Goal: Task Accomplishment & Management: Manage account settings

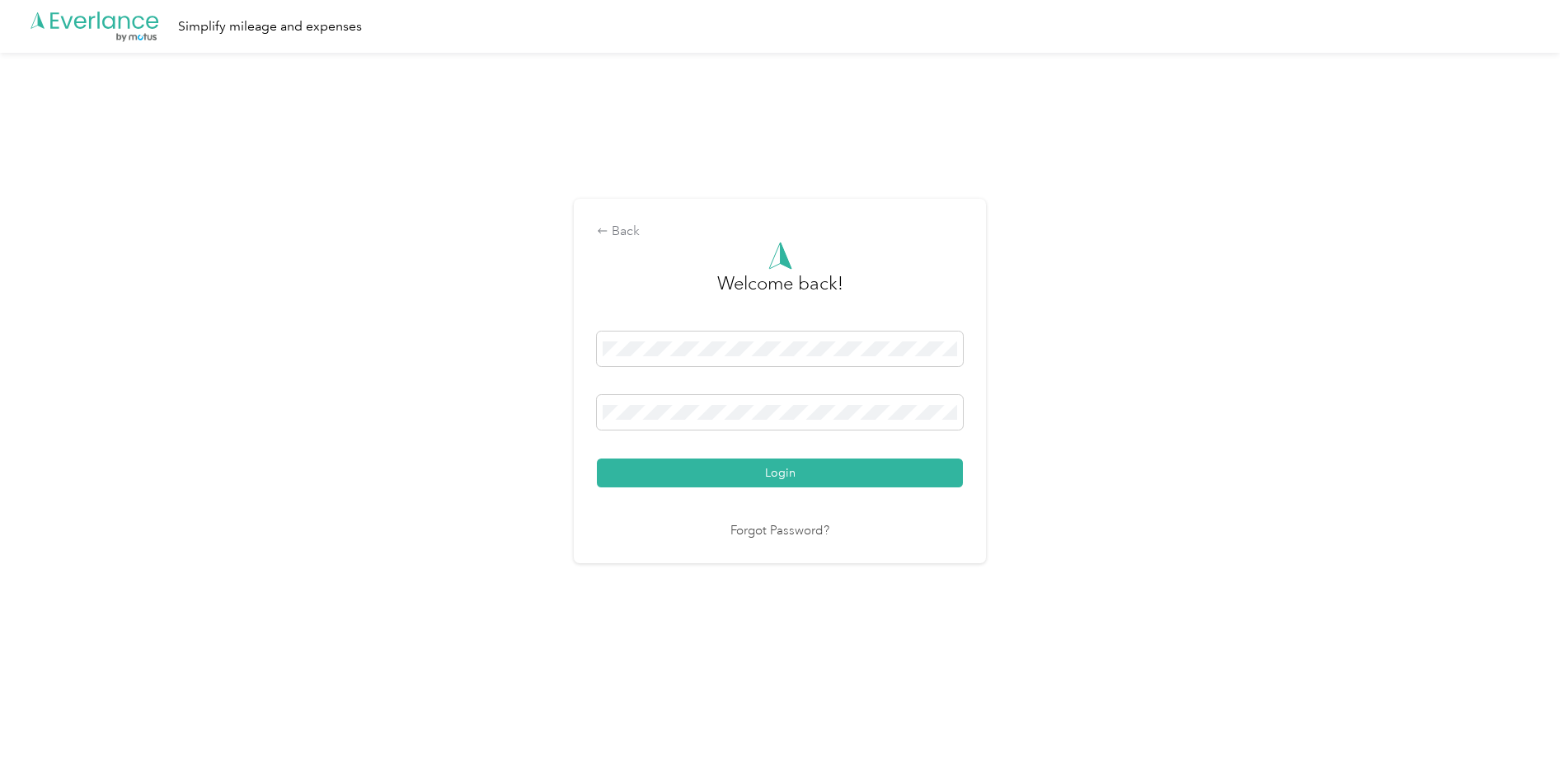
click at [781, 474] on button "Login" at bounding box center [780, 473] width 366 height 29
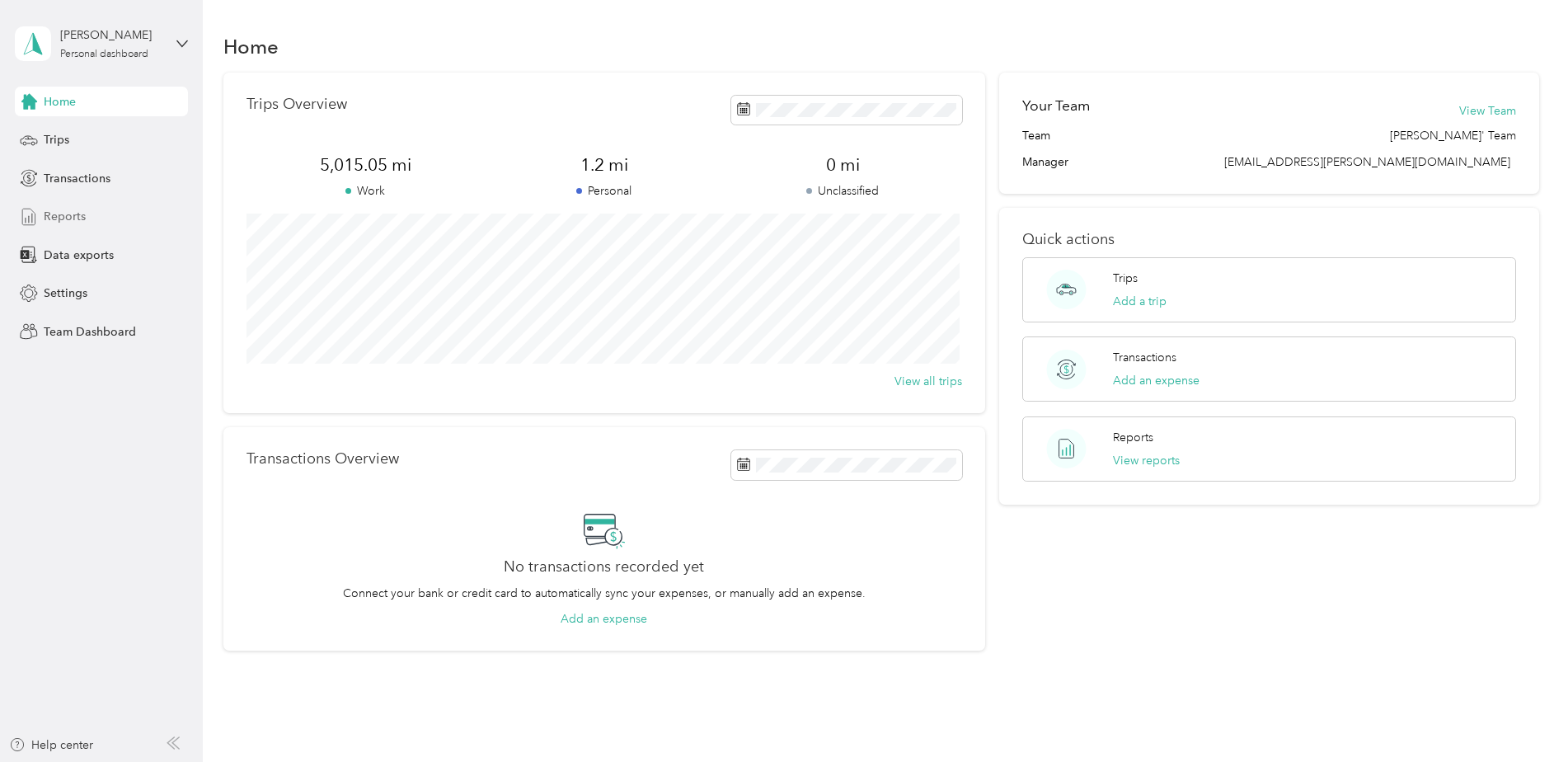
click at [88, 214] on div "Reports" at bounding box center [101, 217] width 173 height 30
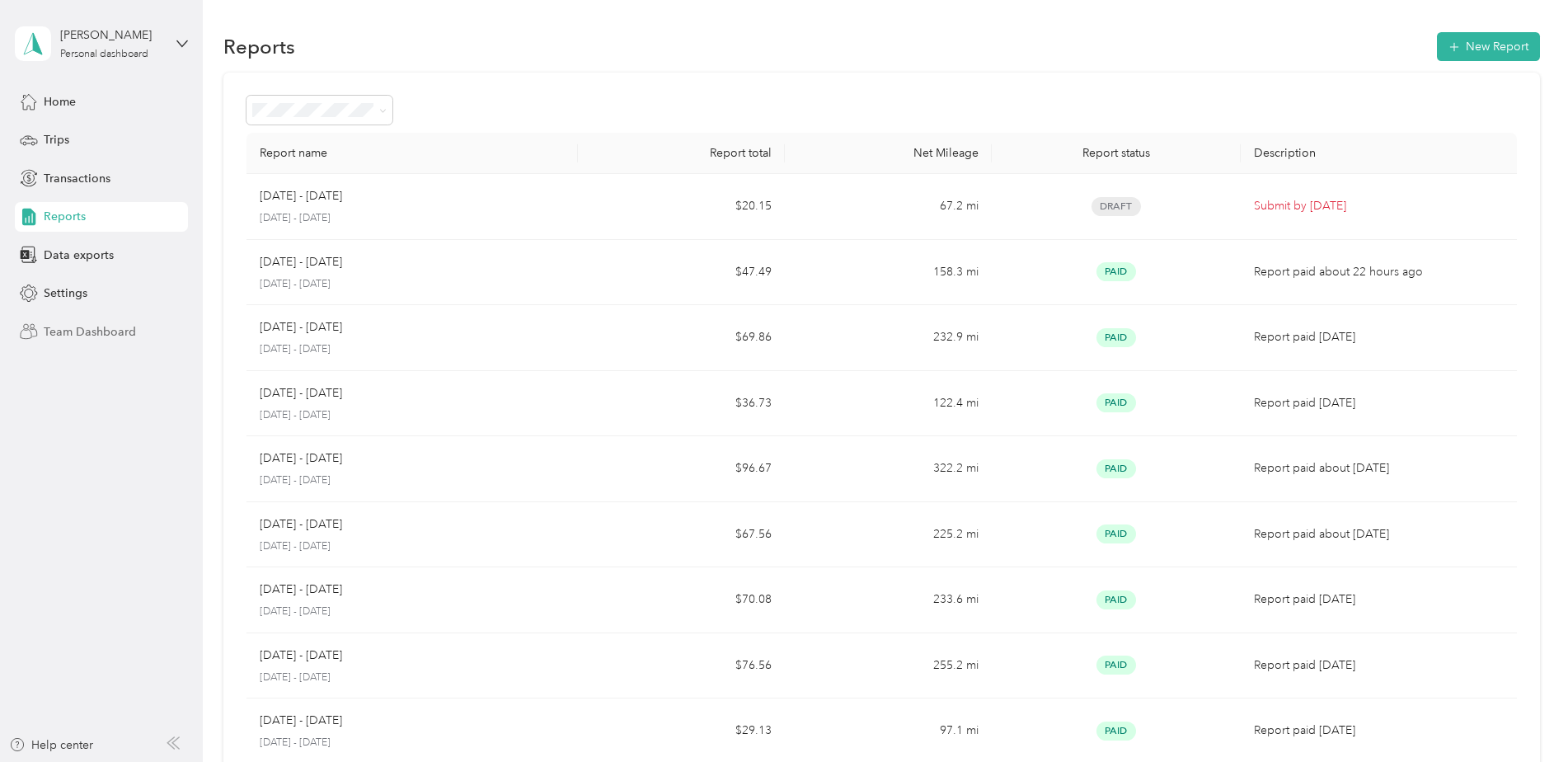
click at [92, 339] on span "Team Dashboard" at bounding box center [90, 332] width 92 height 17
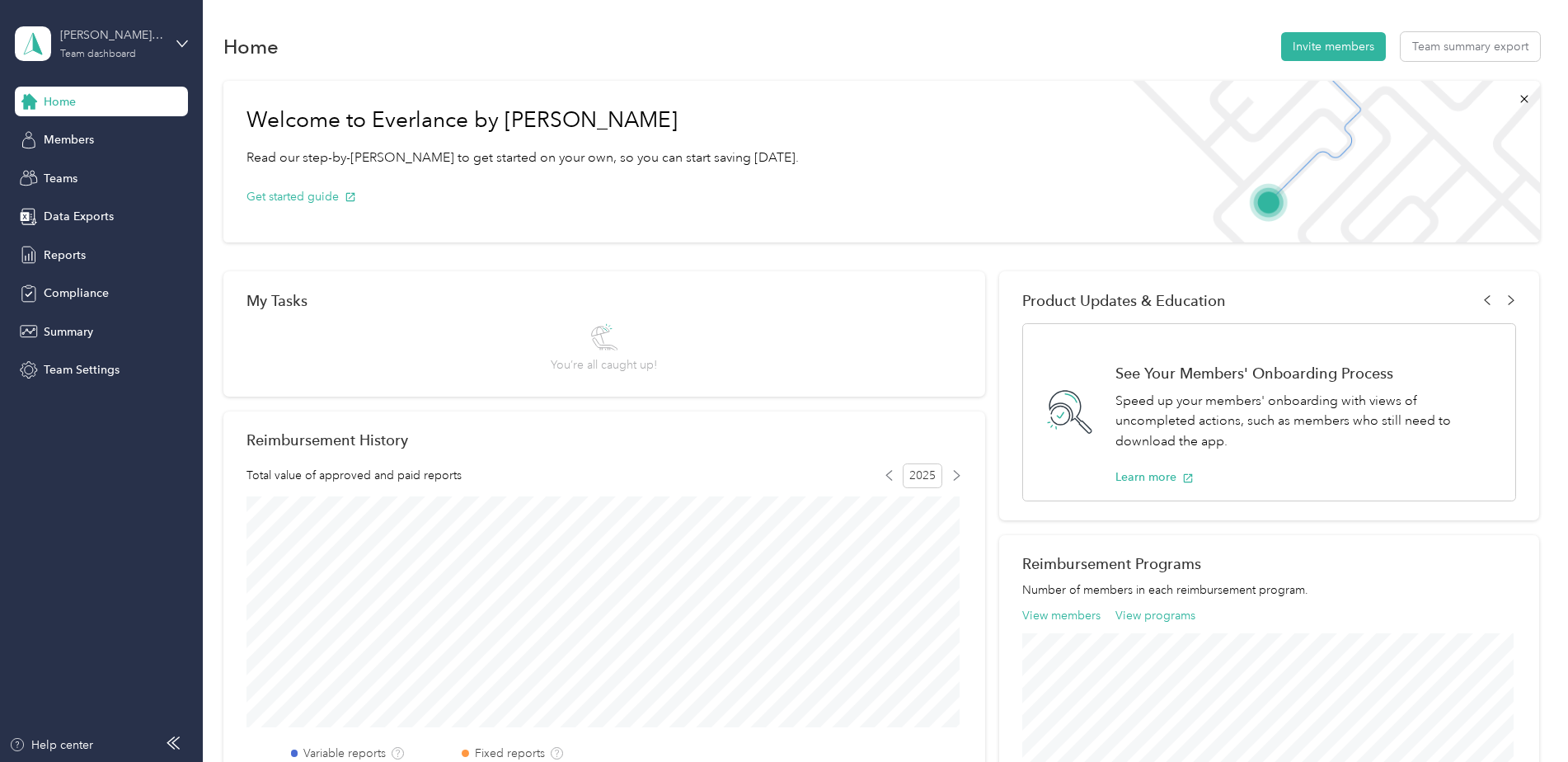
click at [146, 36] on div "[PERSON_NAME]' Team" at bounding box center [112, 35] width 104 height 17
click at [108, 496] on aside "[PERSON_NAME]' Team Team dashboard Home Members Teams Data Exports Reports Comp…" at bounding box center [102, 381] width 203 height 762
click at [95, 191] on div "Teams" at bounding box center [101, 177] width 173 height 30
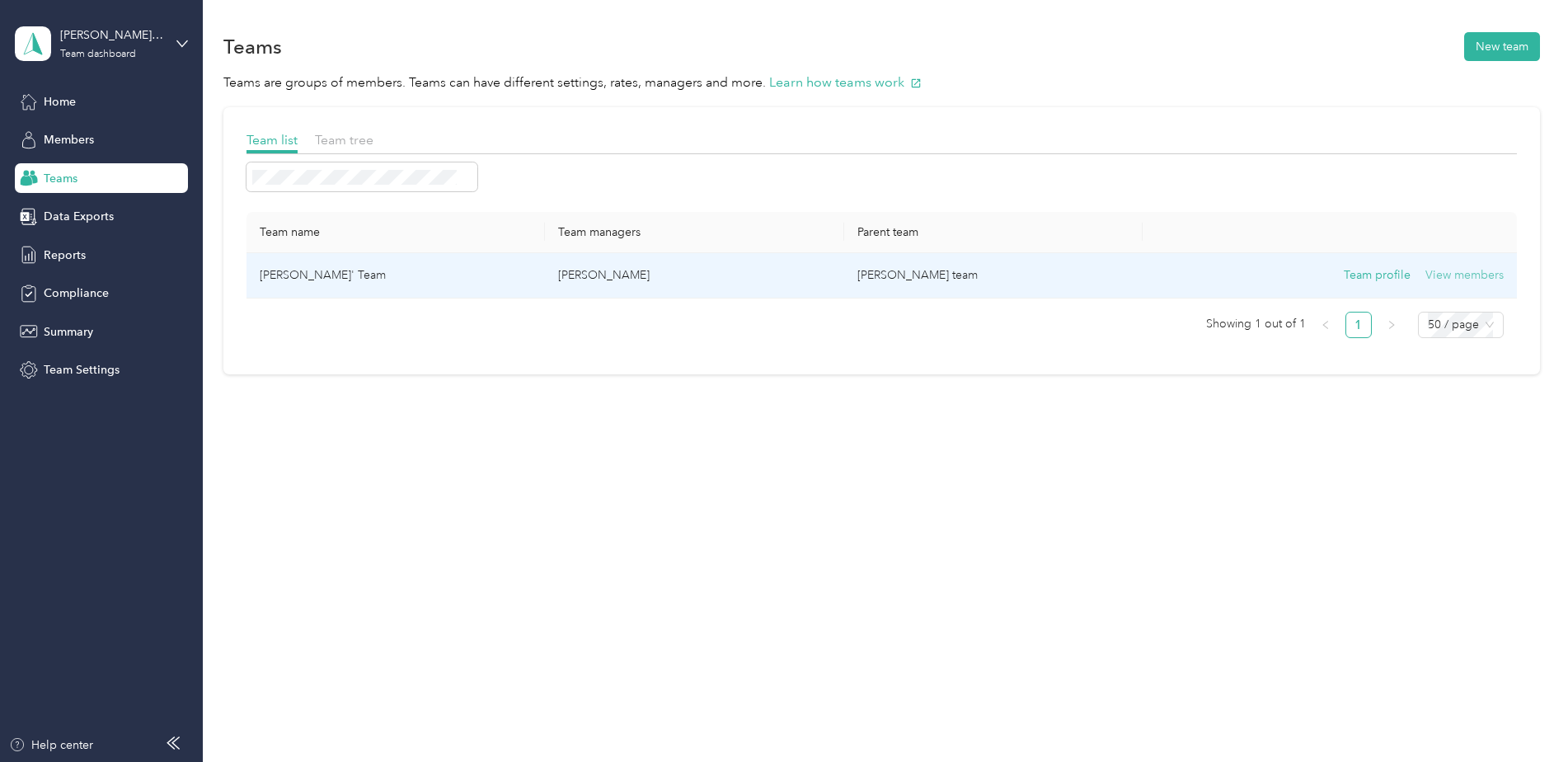
click at [1463, 279] on button "View members" at bounding box center [1464, 275] width 79 height 18
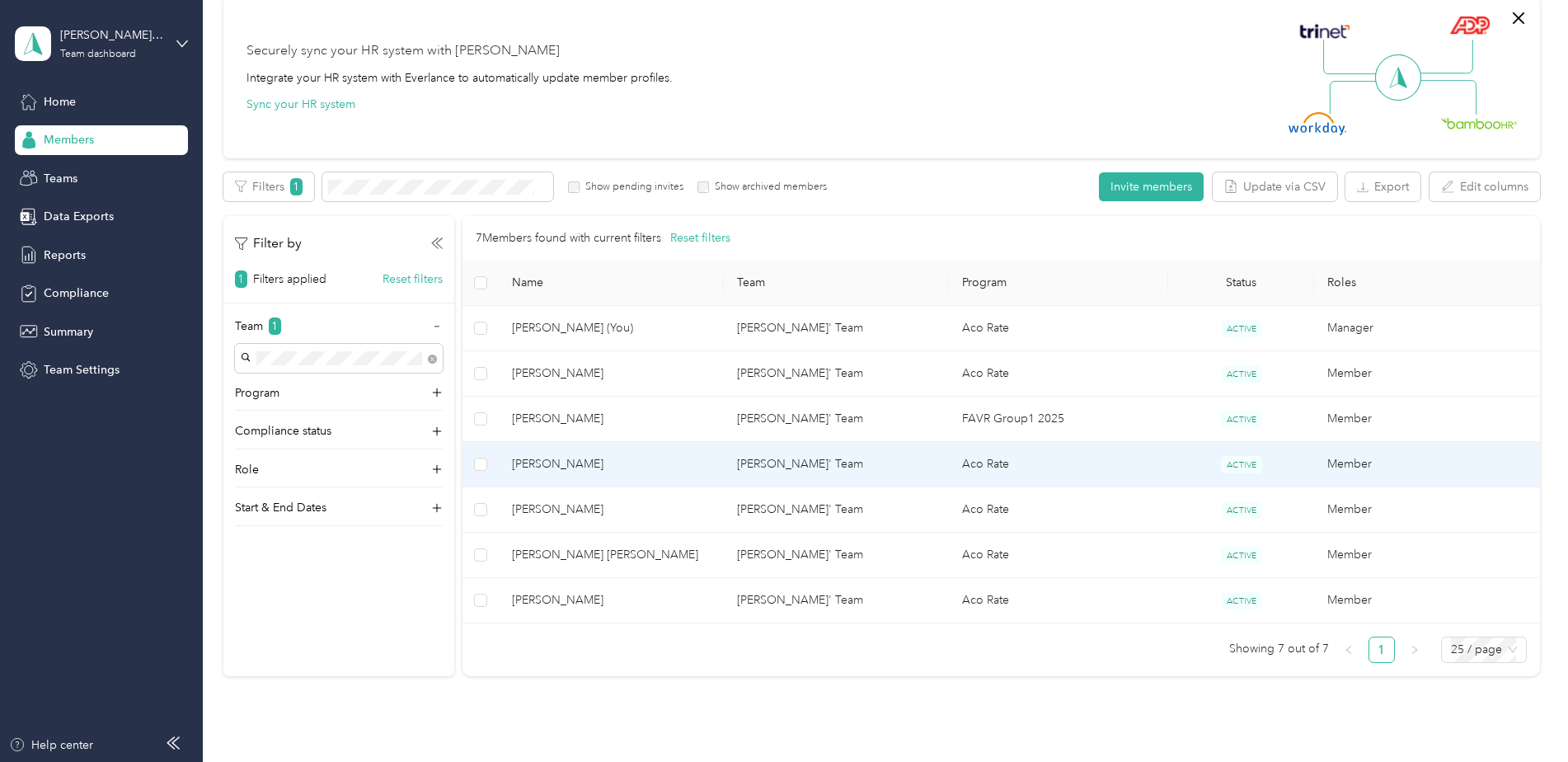
scroll to position [82, 0]
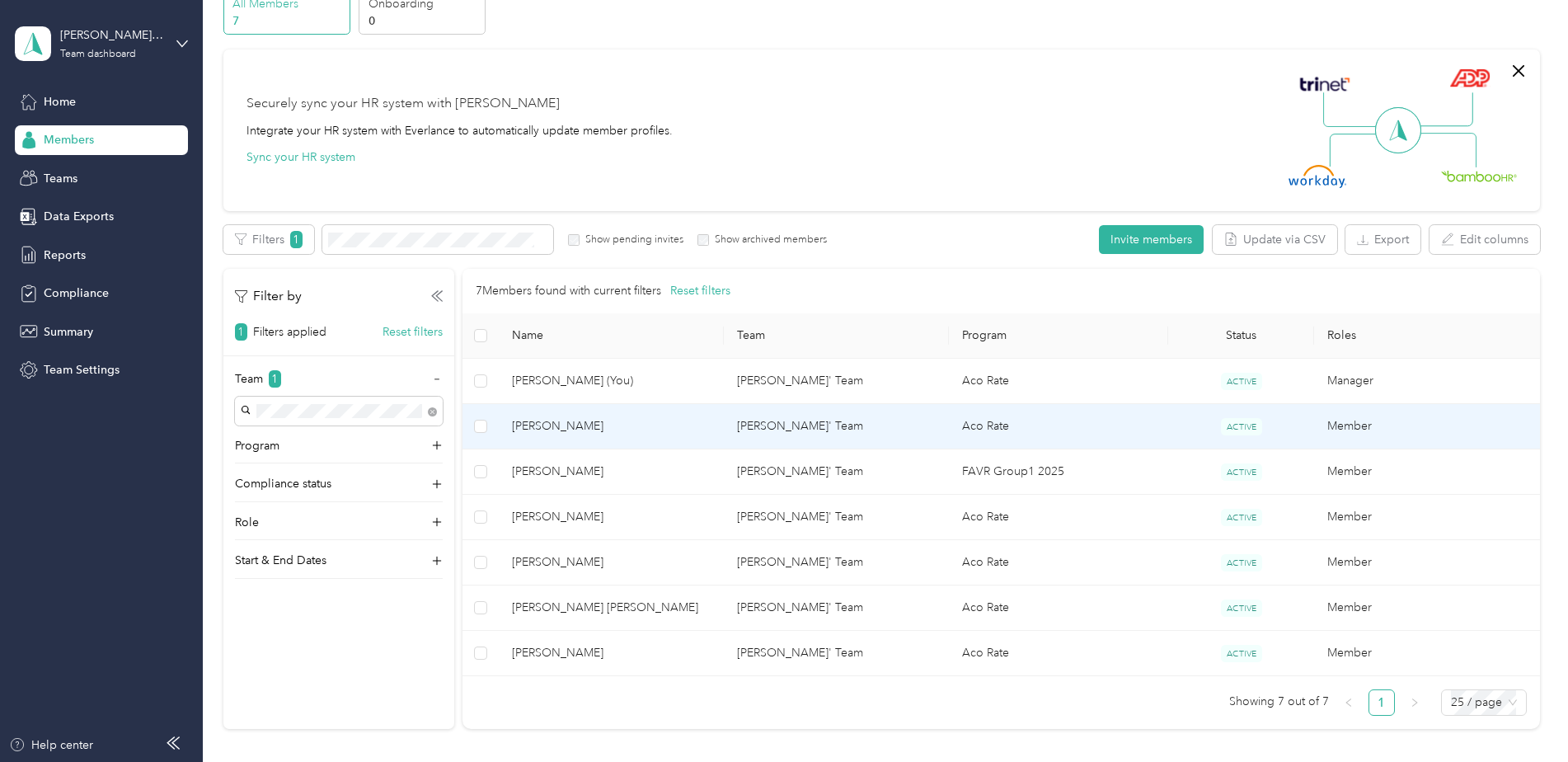
click at [683, 423] on span "[PERSON_NAME]" at bounding box center [611, 426] width 198 height 18
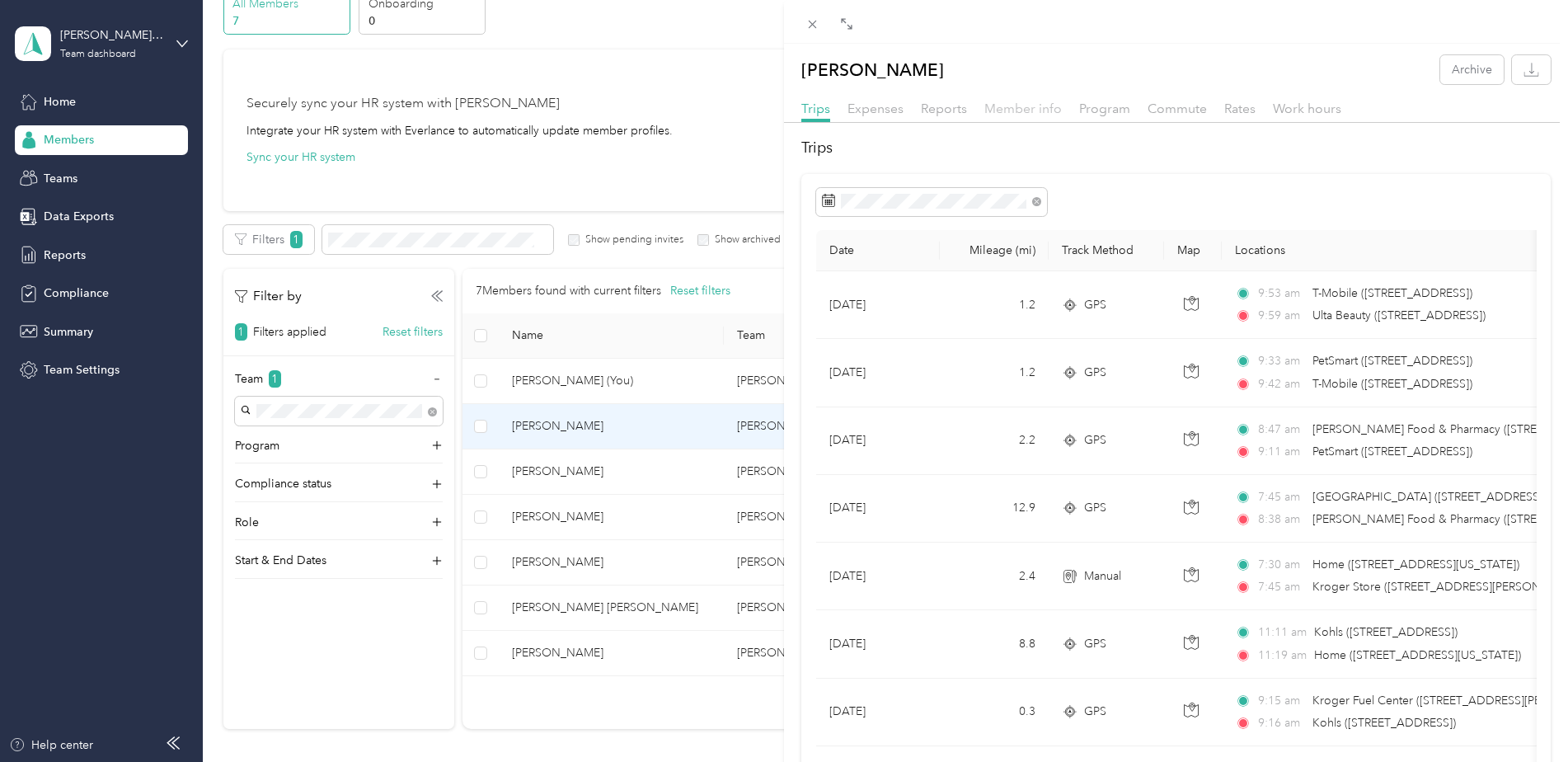
click at [1039, 107] on span "Member info" at bounding box center [1023, 108] width 78 height 15
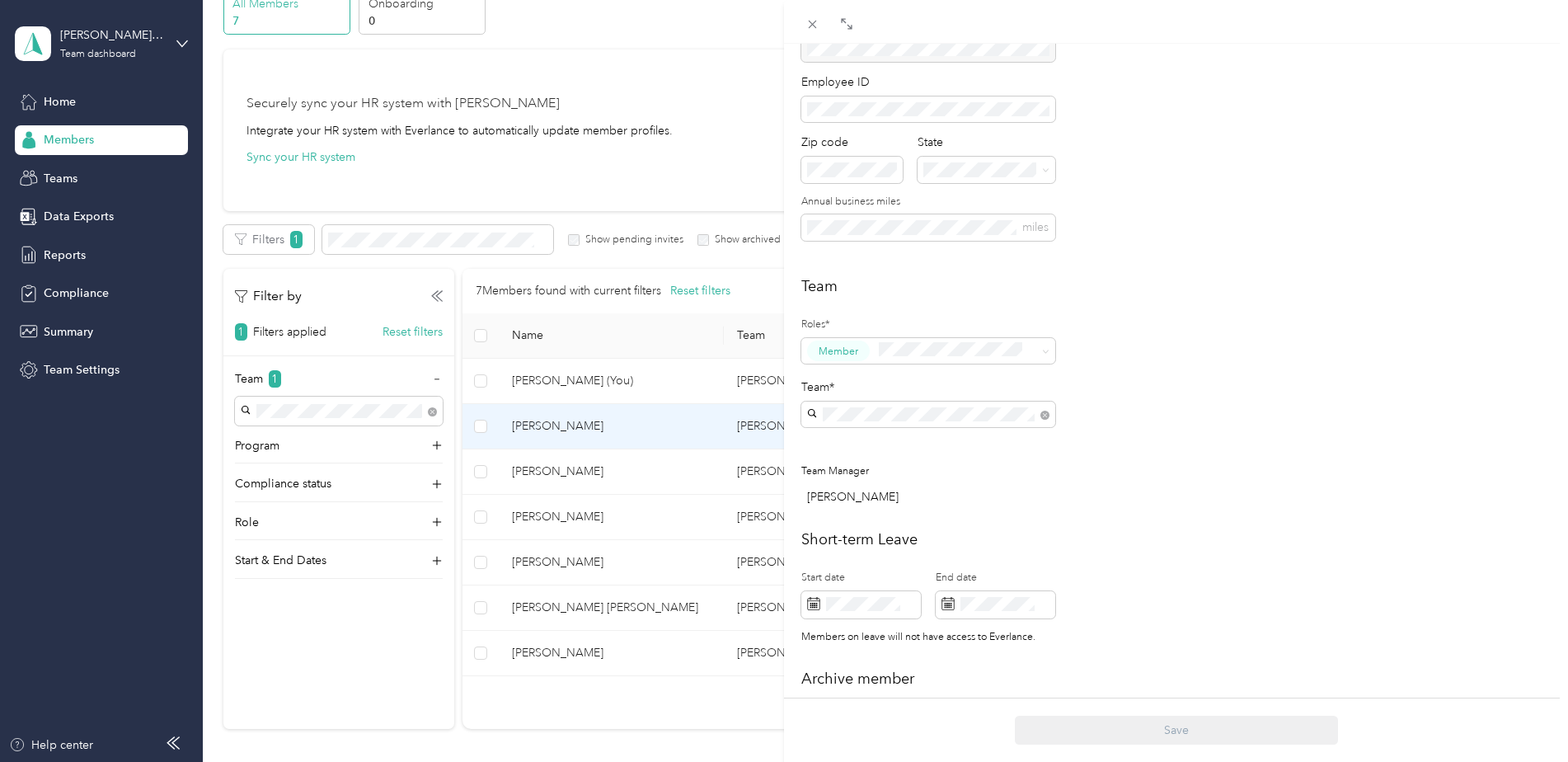
scroll to position [247, 0]
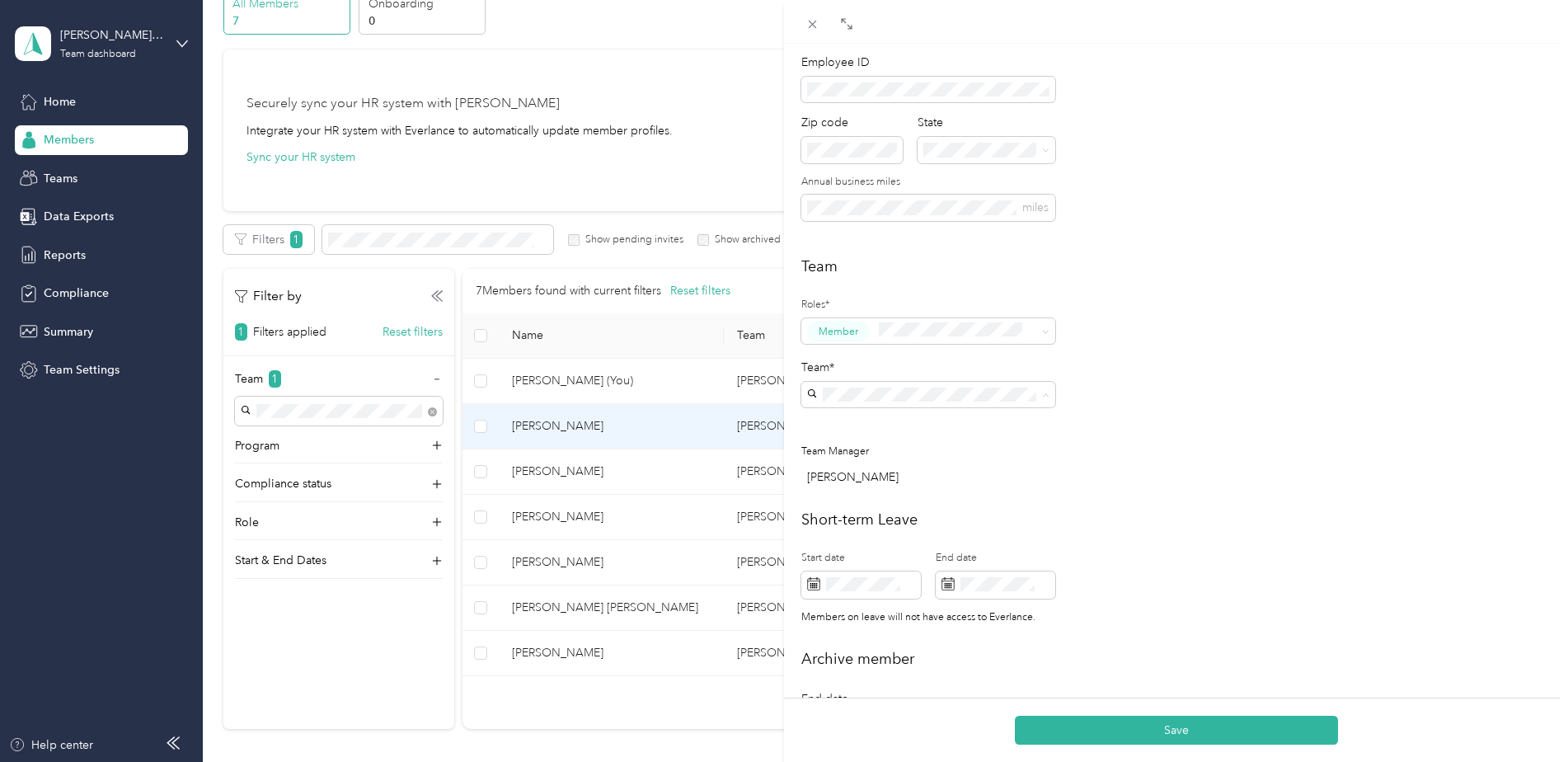
click at [875, 440] on p "[PERSON_NAME]" at bounding box center [928, 444] width 231 height 17
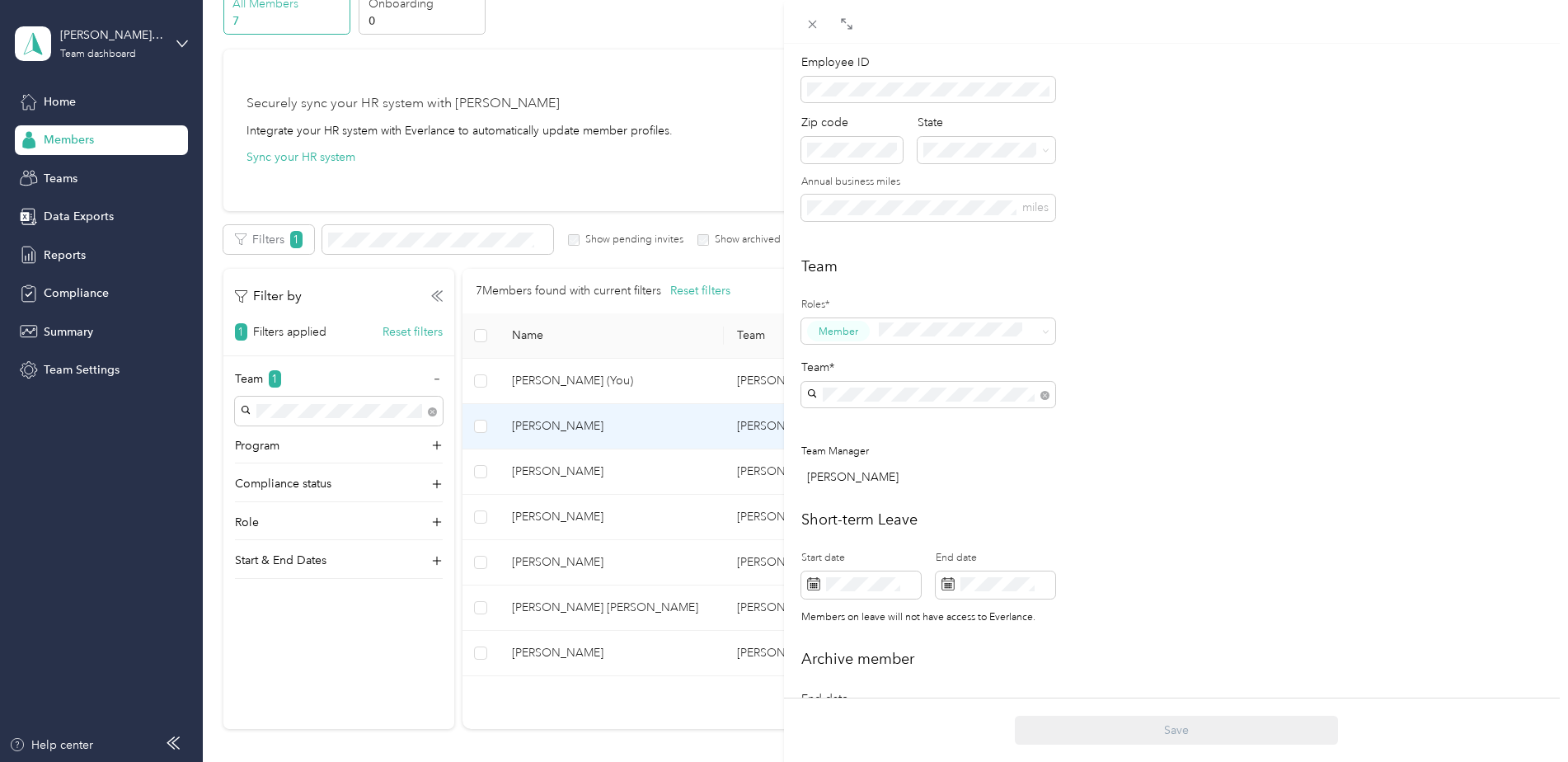
click at [1140, 407] on div "Team Roles* Member Team* Team Manager [PERSON_NAME]" at bounding box center [1176, 375] width 749 height 239
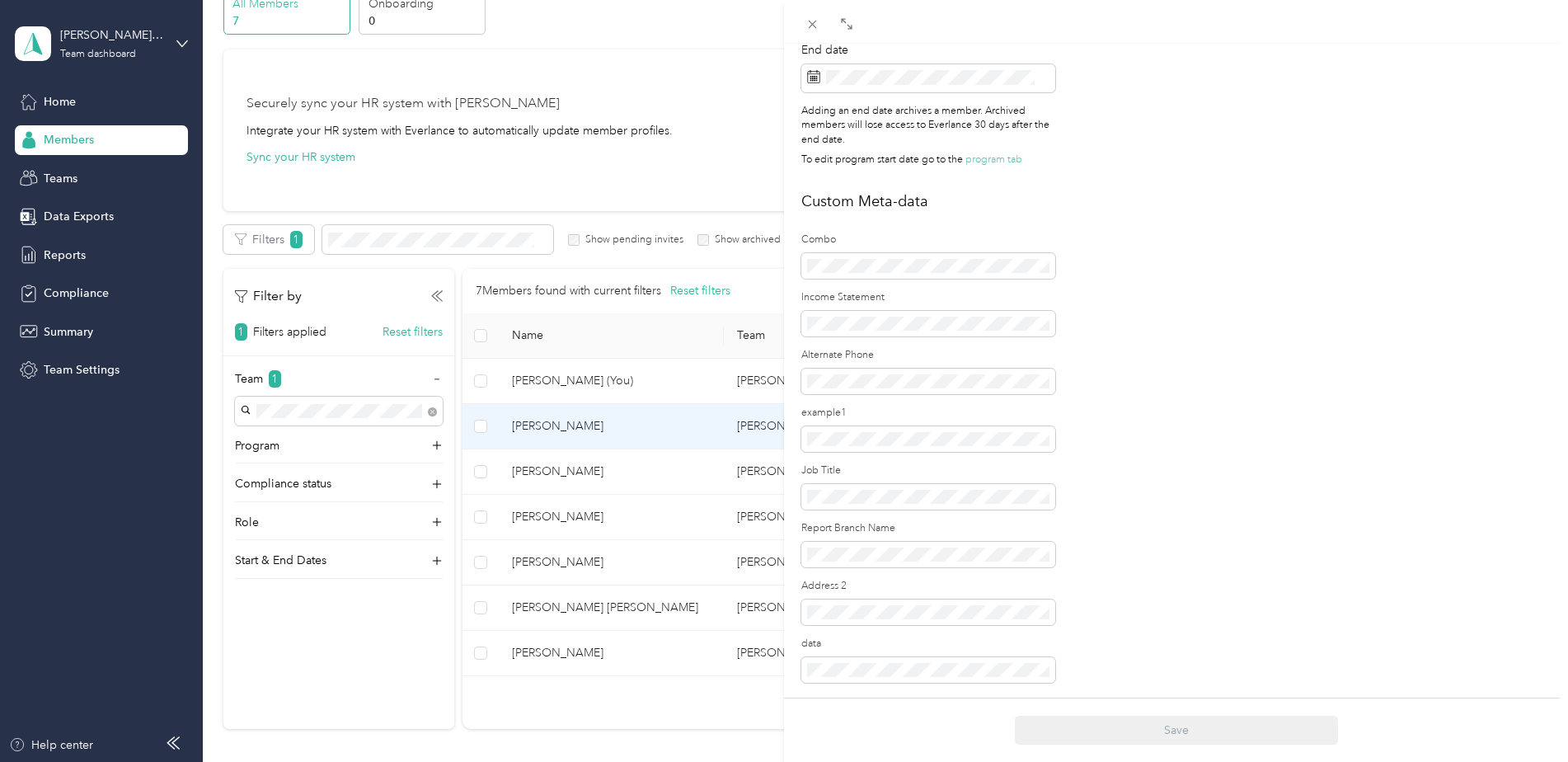
scroll to position [1154, 0]
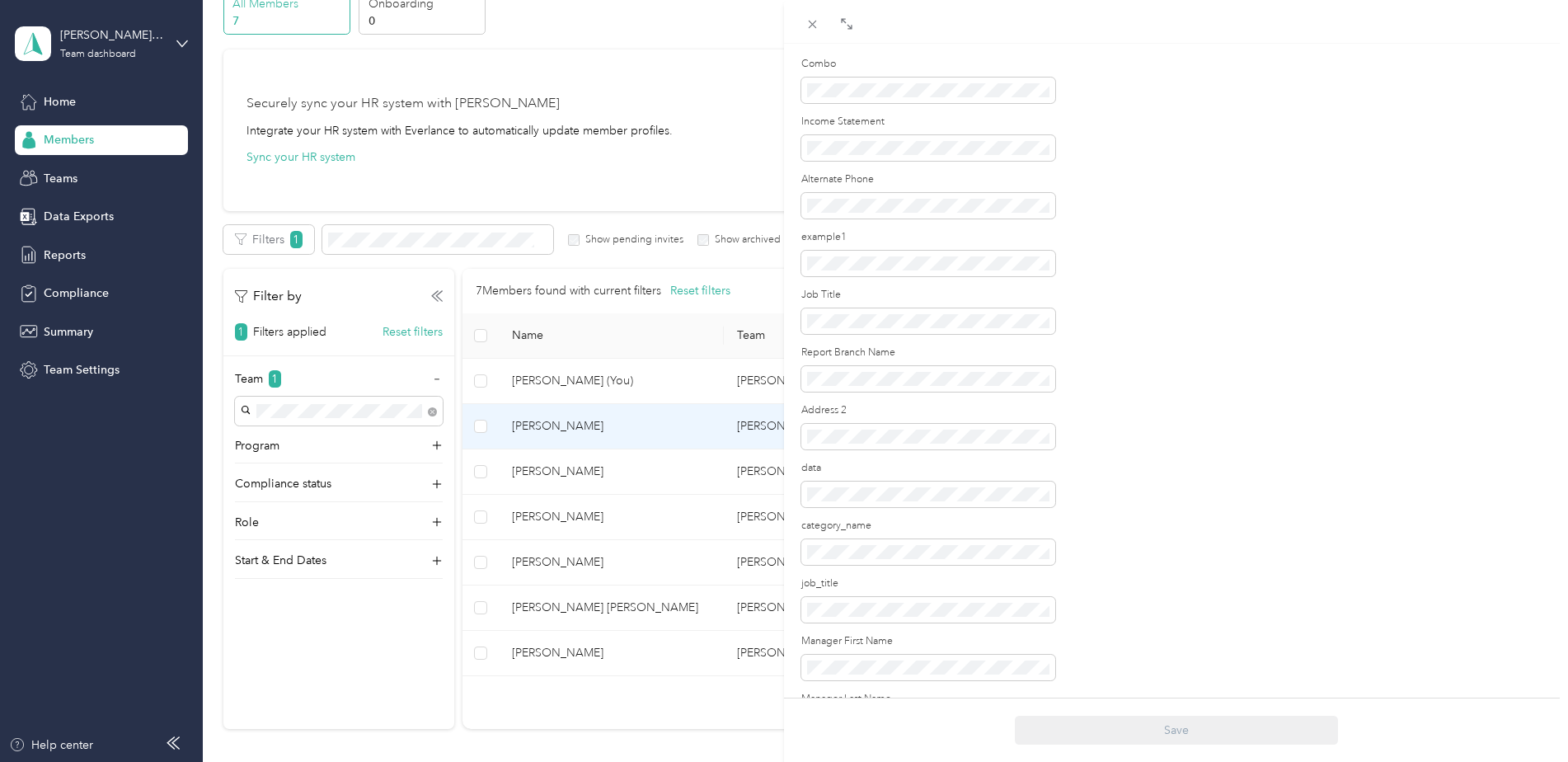
click at [712, 166] on div "[PERSON_NAME] Archive Trips Expenses Reports Member info Program Commute Rates …" at bounding box center [784, 381] width 1568 height 762
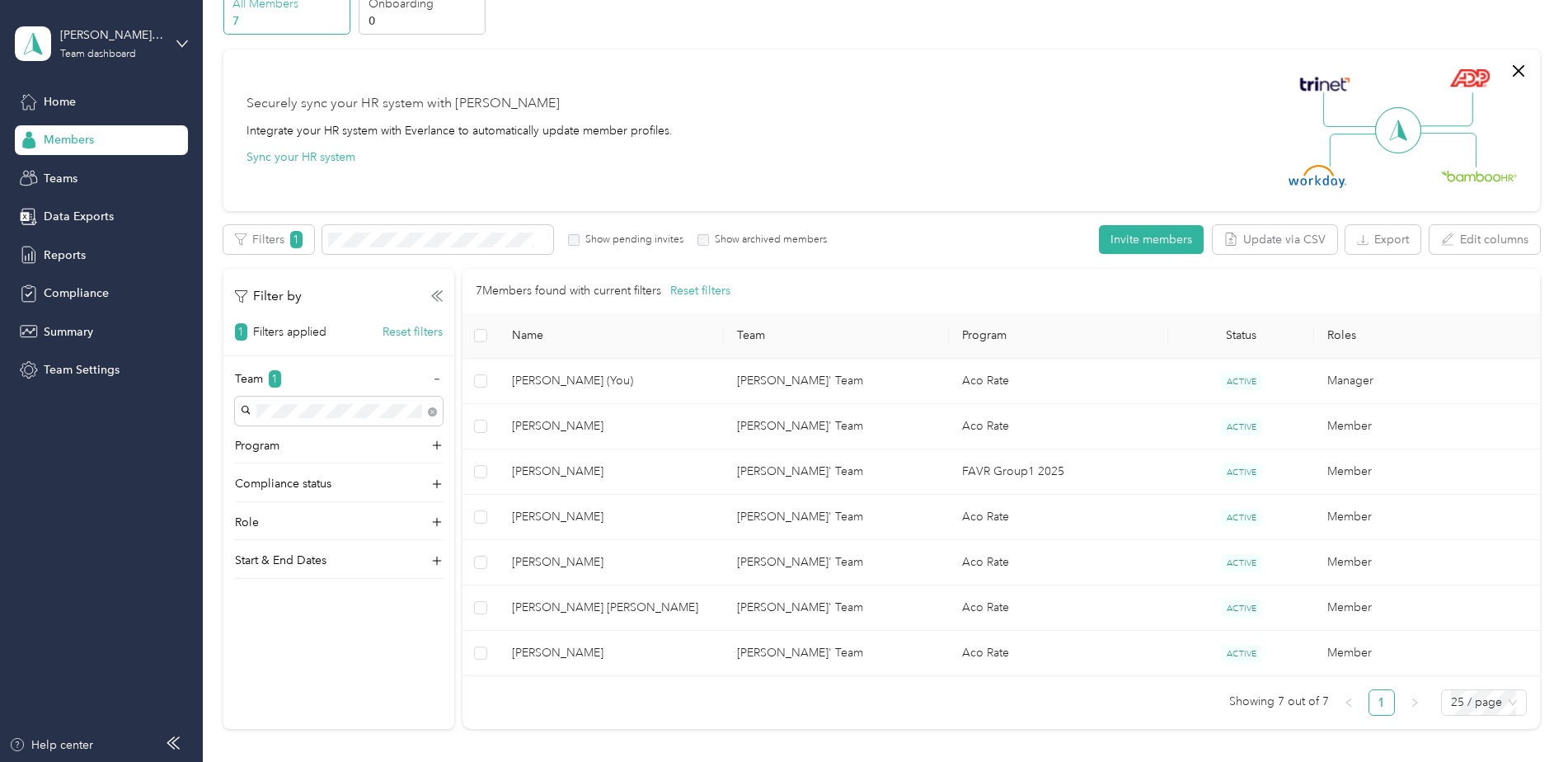
scroll to position [1054, 0]
click at [576, 474] on span "[PERSON_NAME]" at bounding box center [611, 472] width 198 height 18
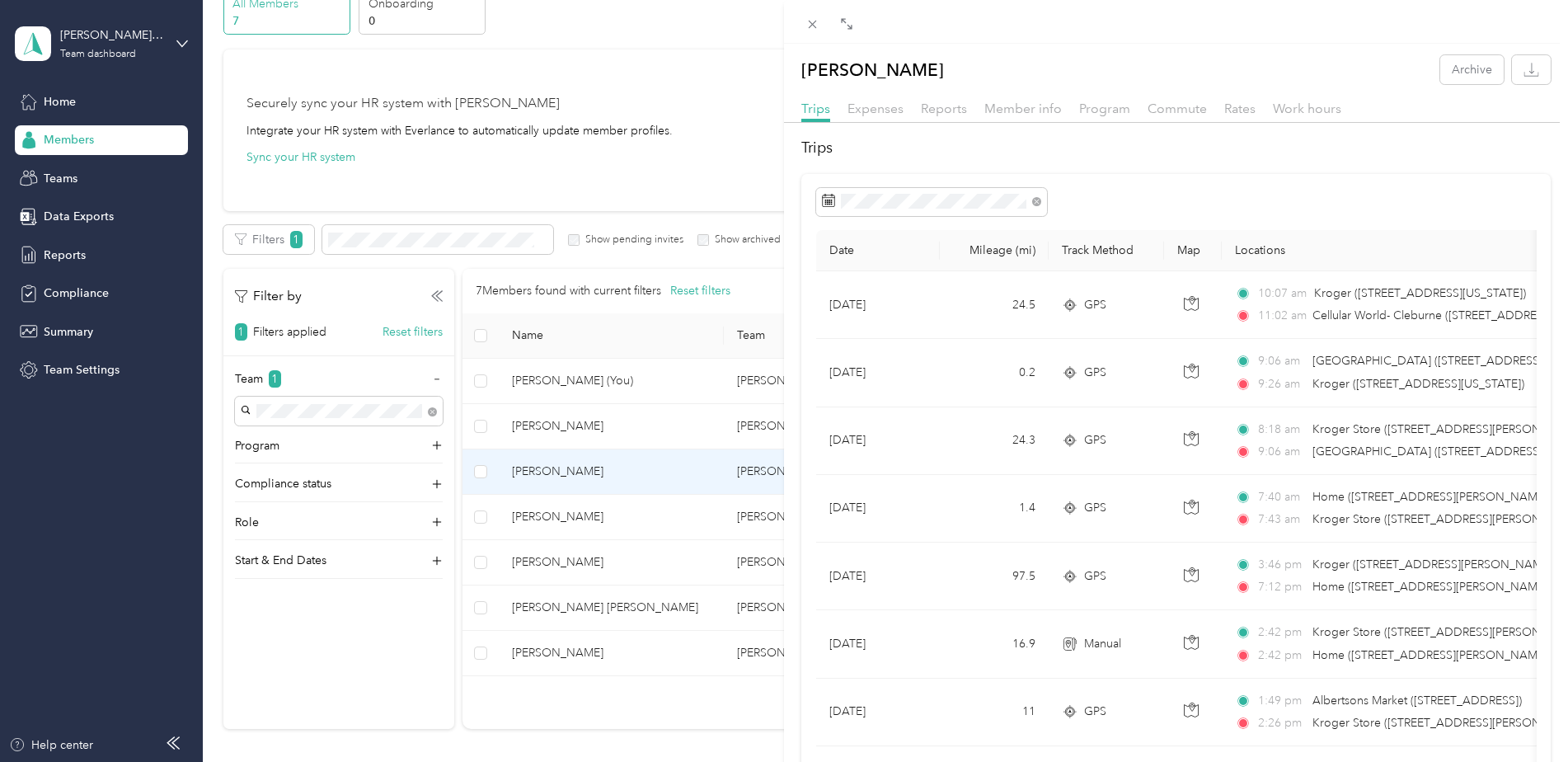
click at [739, 152] on div "[PERSON_NAME] Archive Trips Expenses Reports Member info Program Commute Rates …" at bounding box center [784, 381] width 1568 height 762
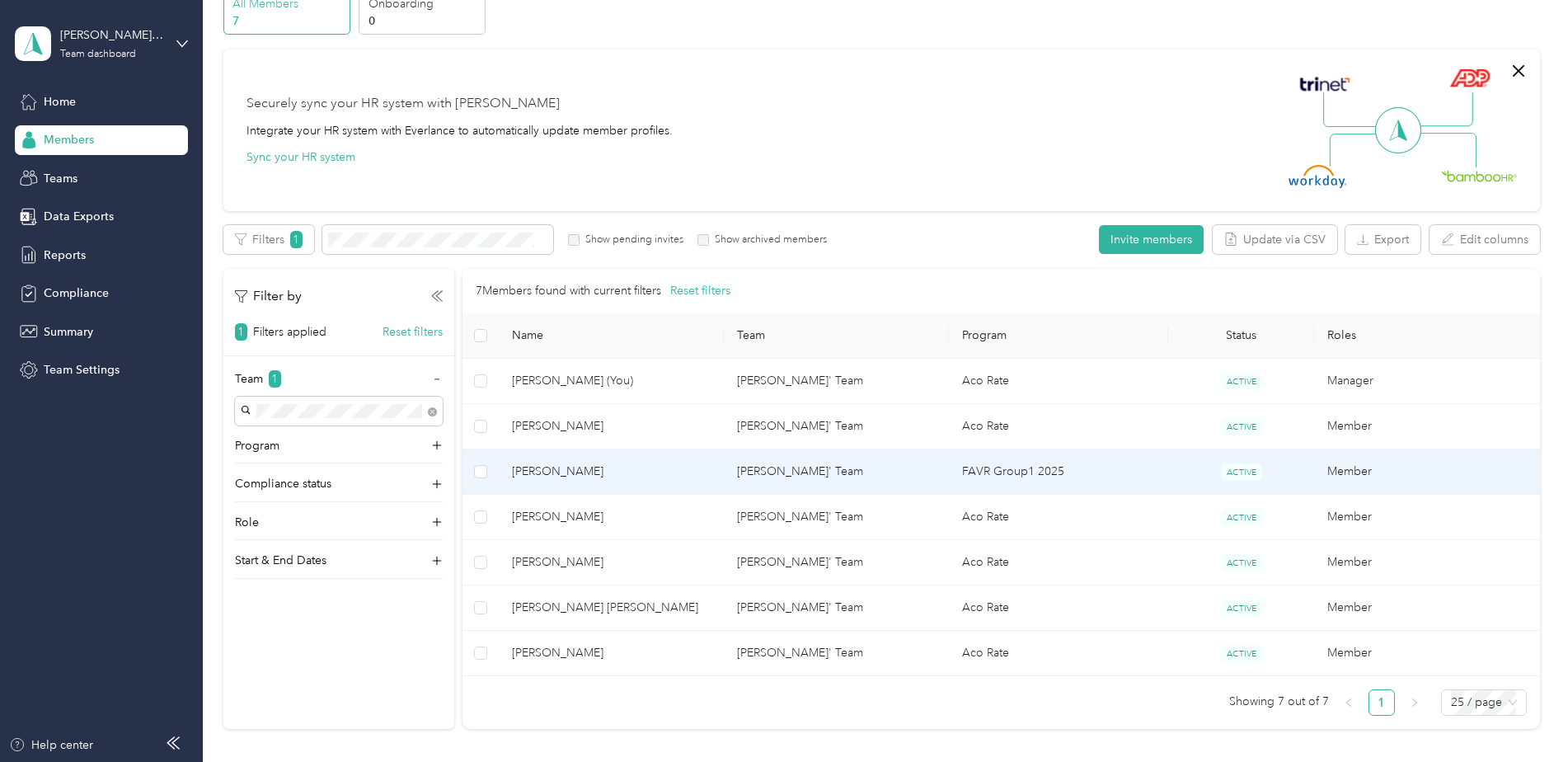
click at [543, 488] on td "[PERSON_NAME]" at bounding box center [611, 472] width 225 height 45
click at [543, 474] on div "[PERSON_NAME] Archive Trips Expenses Reports Member info Program Commute Rates …" at bounding box center [920, 381] width 1568 height 762
click at [571, 470] on span "[PERSON_NAME]" at bounding box center [611, 472] width 198 height 18
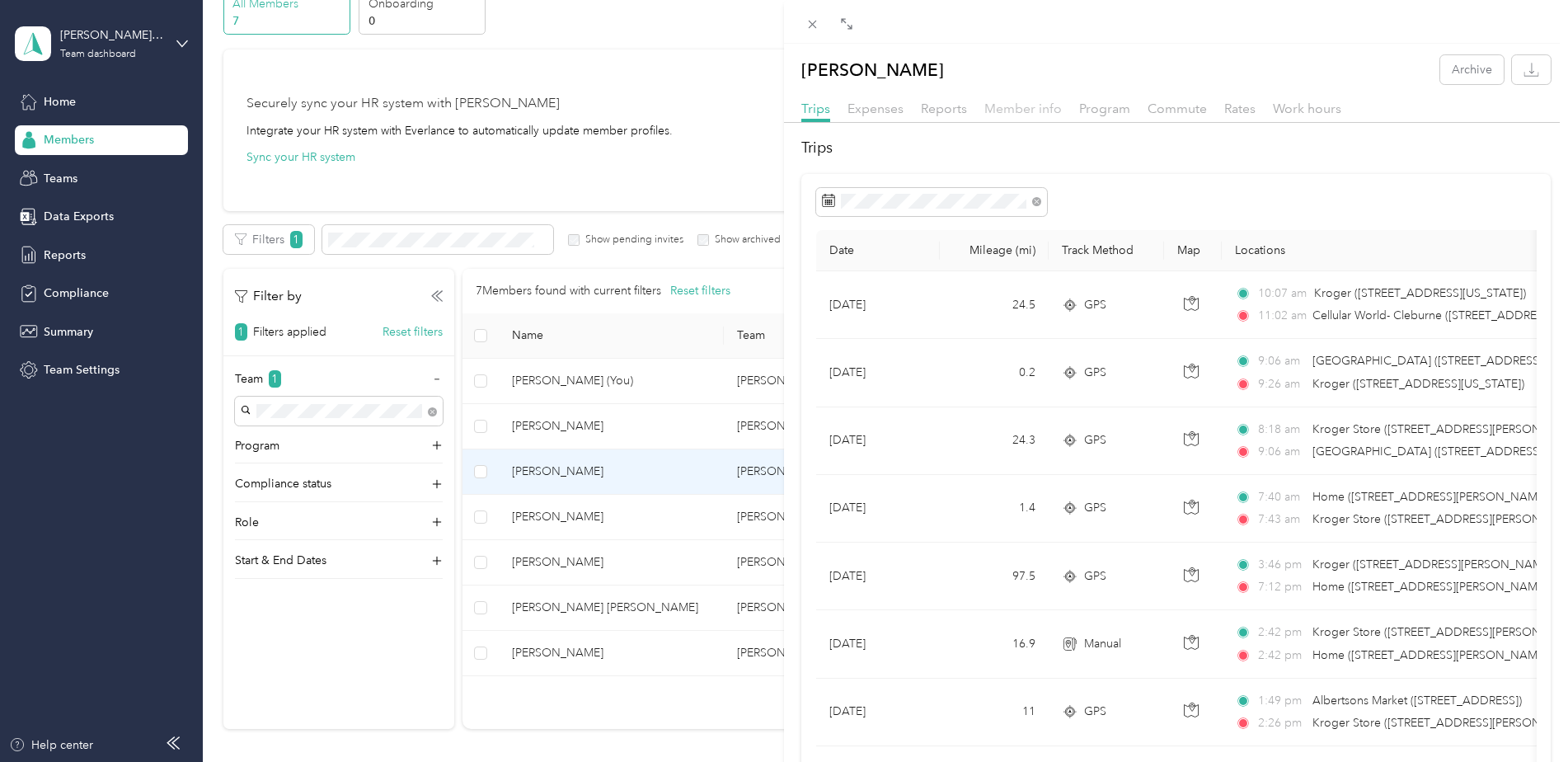
click at [1011, 110] on span "Member info" at bounding box center [1023, 108] width 78 height 15
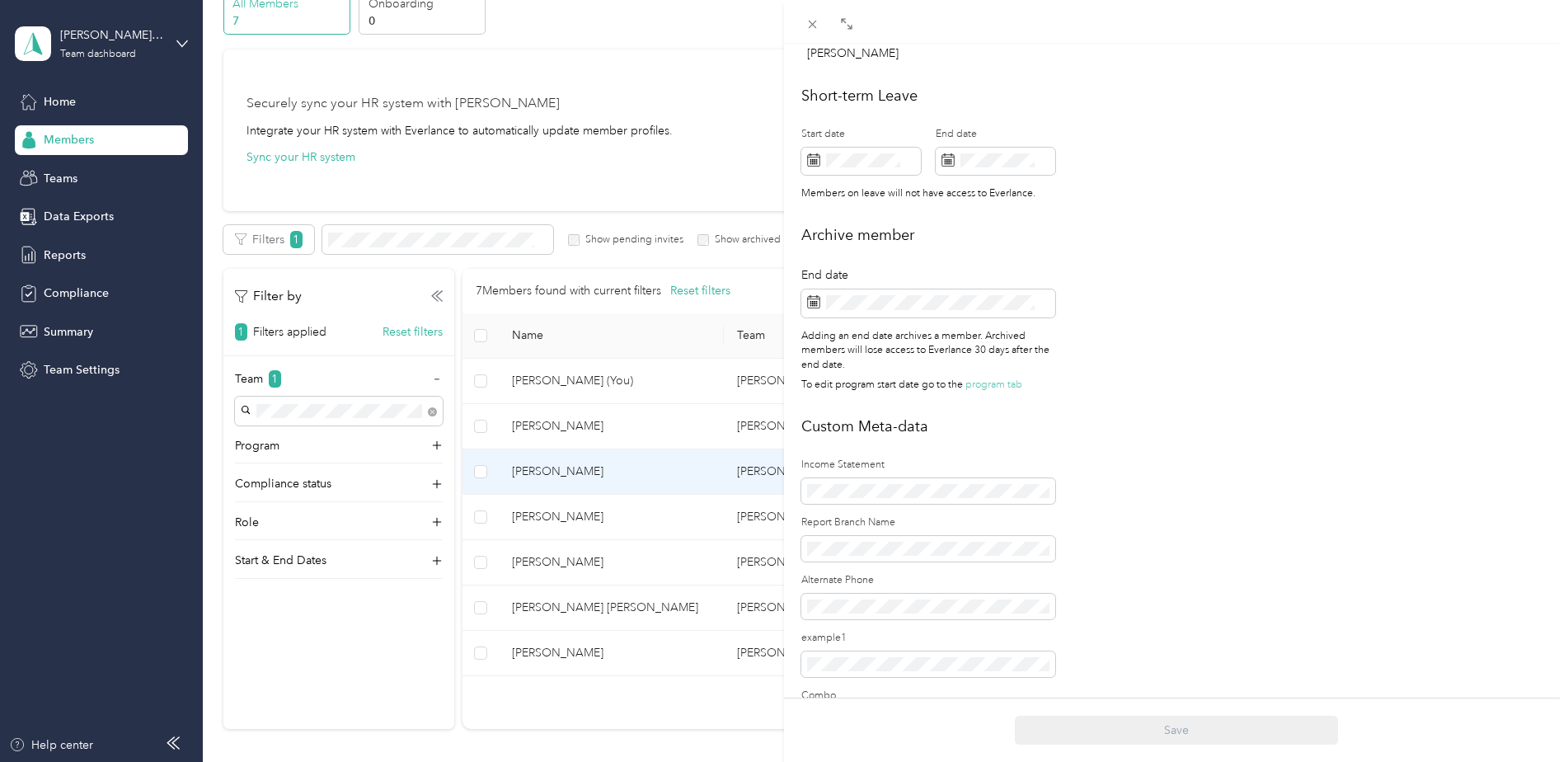
scroll to position [1154, 0]
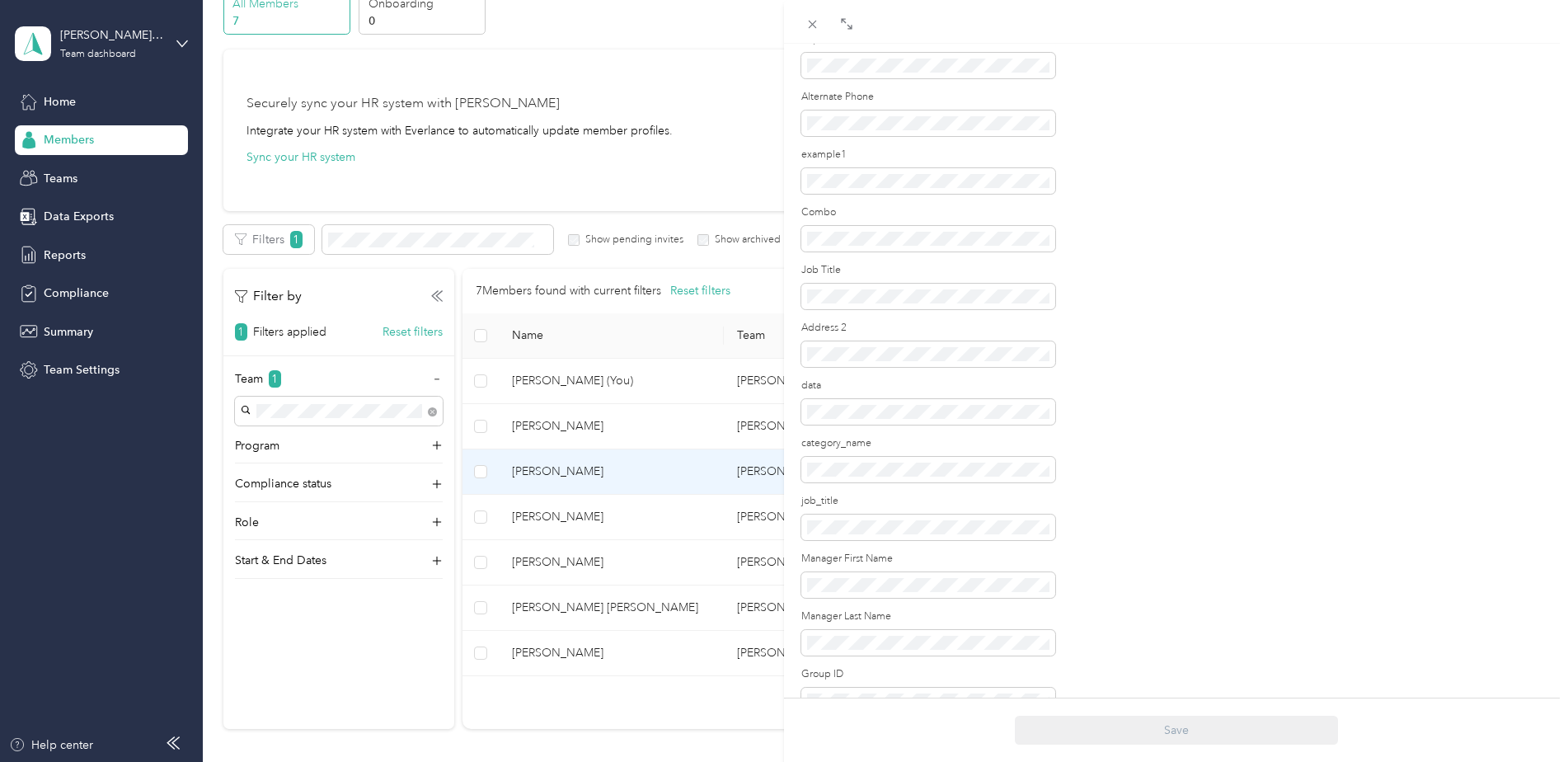
click at [707, 150] on div "[PERSON_NAME] Archive Trips Expenses Reports Member info Program Commute Rates …" at bounding box center [784, 381] width 1568 height 762
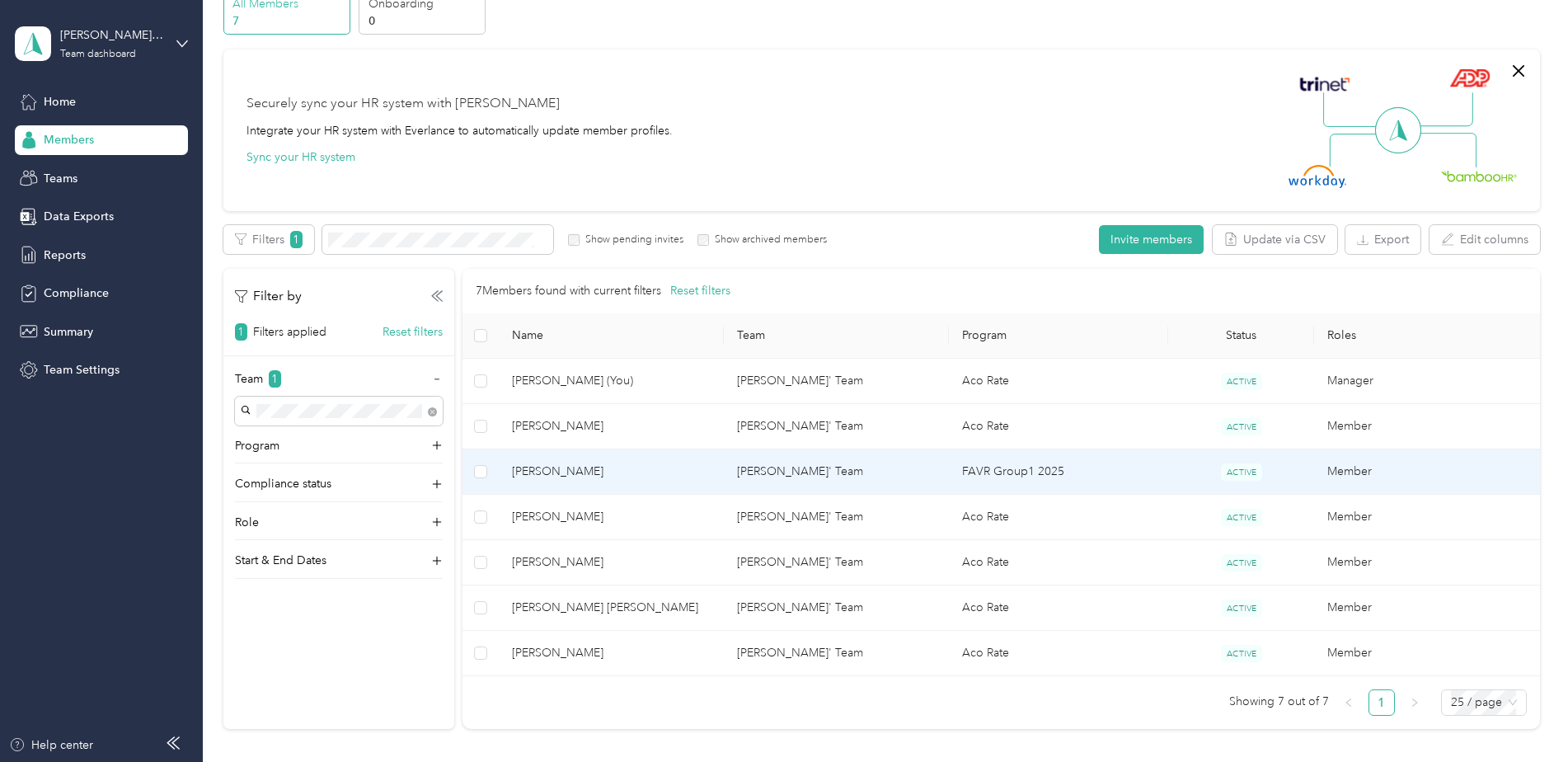
scroll to position [1137, 0]
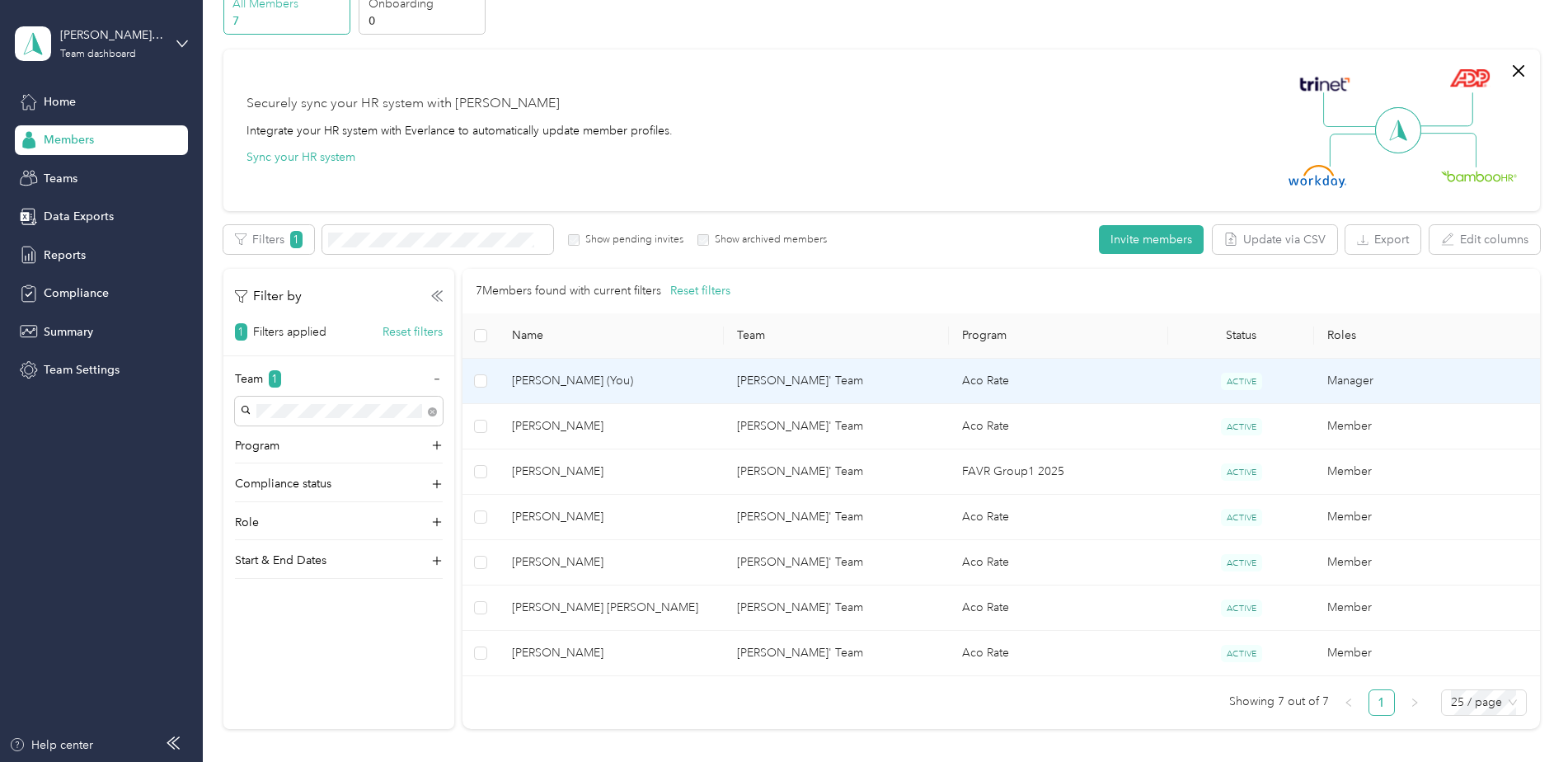
click at [1346, 381] on td "Manager" at bounding box center [1426, 381] width 225 height 45
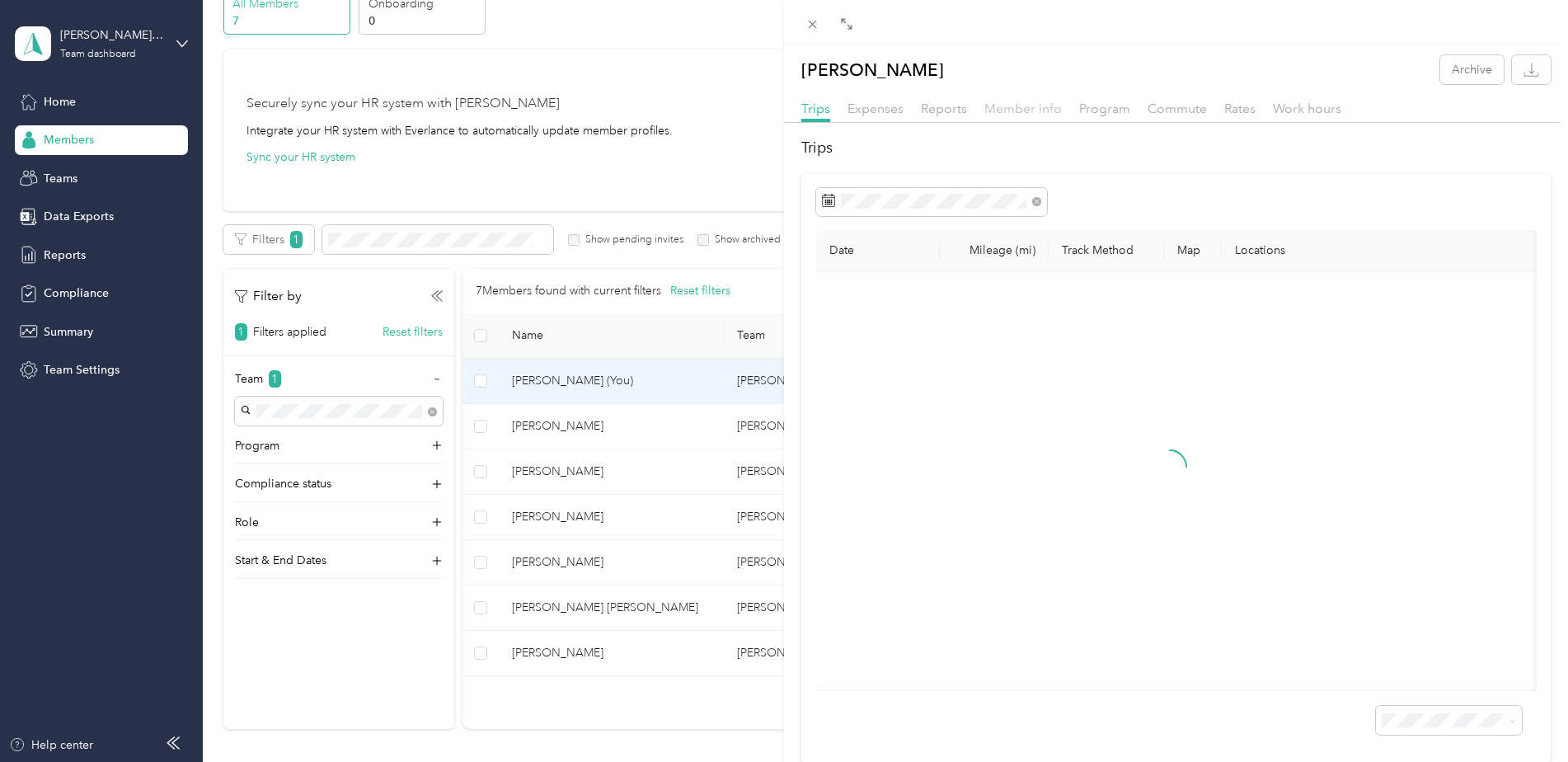
click at [1007, 109] on span "Member info" at bounding box center [1023, 108] width 78 height 15
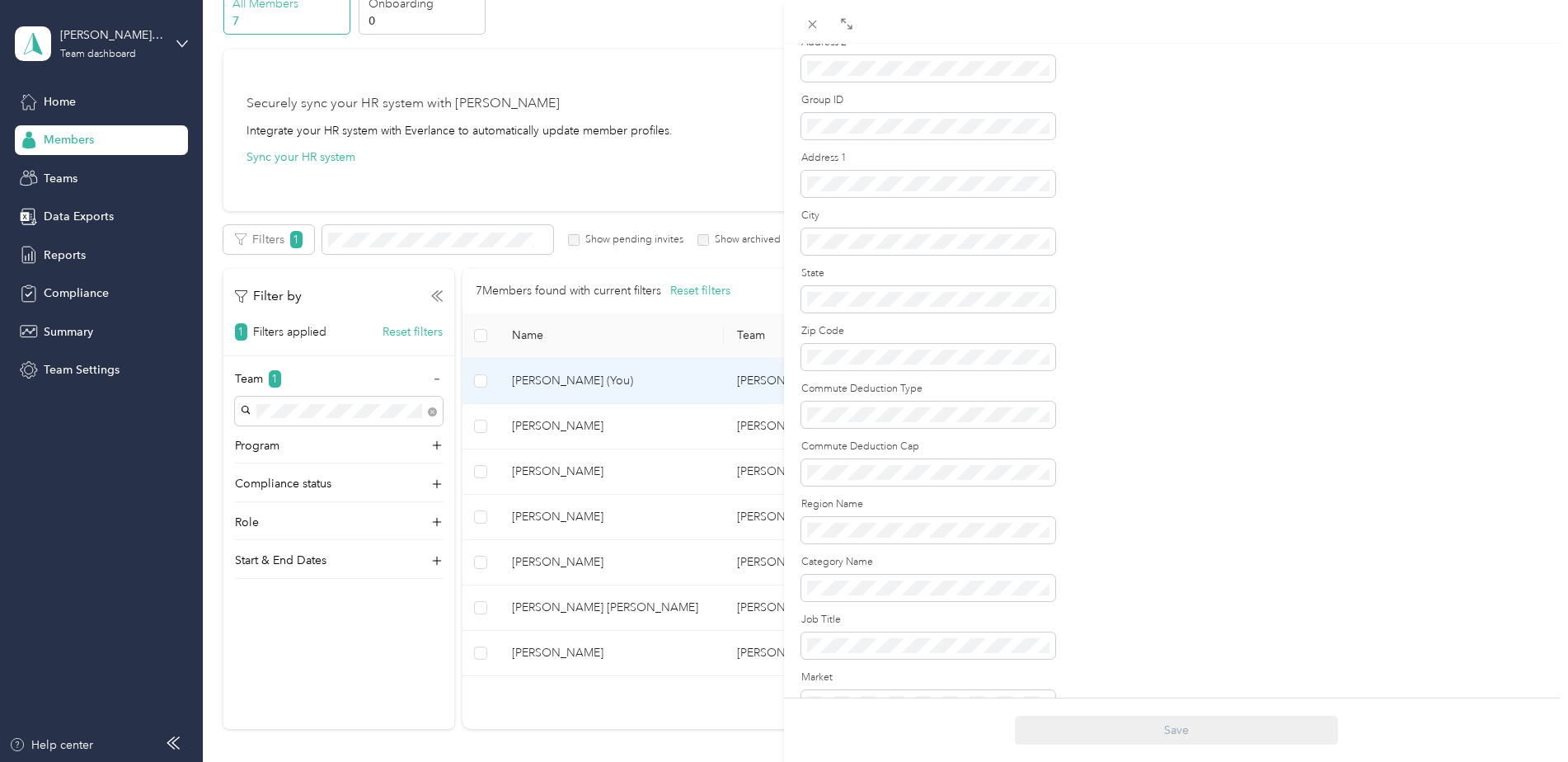
scroll to position [1730, 0]
click at [715, 128] on div "[PERSON_NAME] Archive Trips Expenses Reports Member info Program Commute Rates …" at bounding box center [784, 381] width 1568 height 762
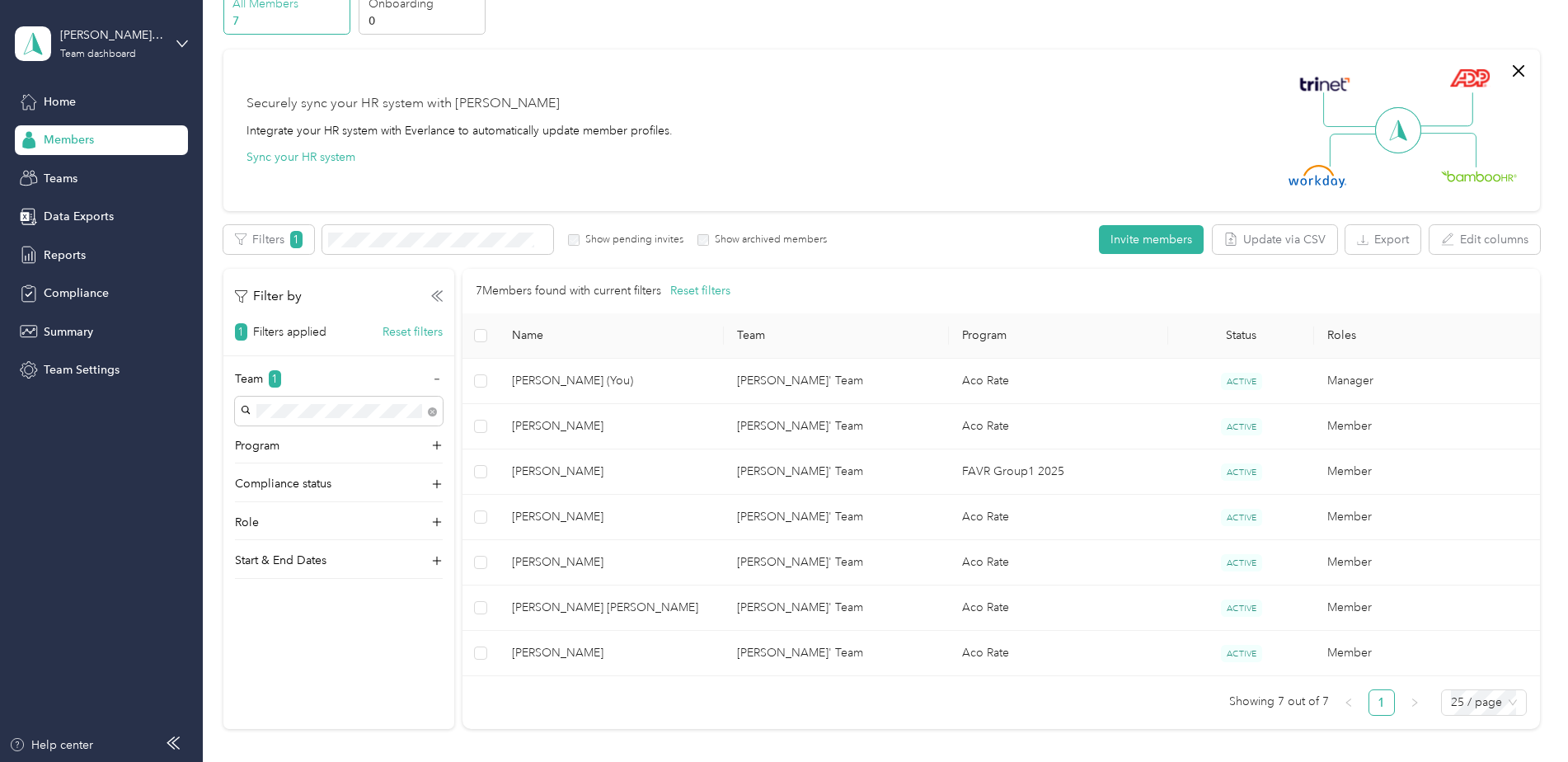
scroll to position [1713, 0]
